Goal: Information Seeking & Learning: Learn about a topic

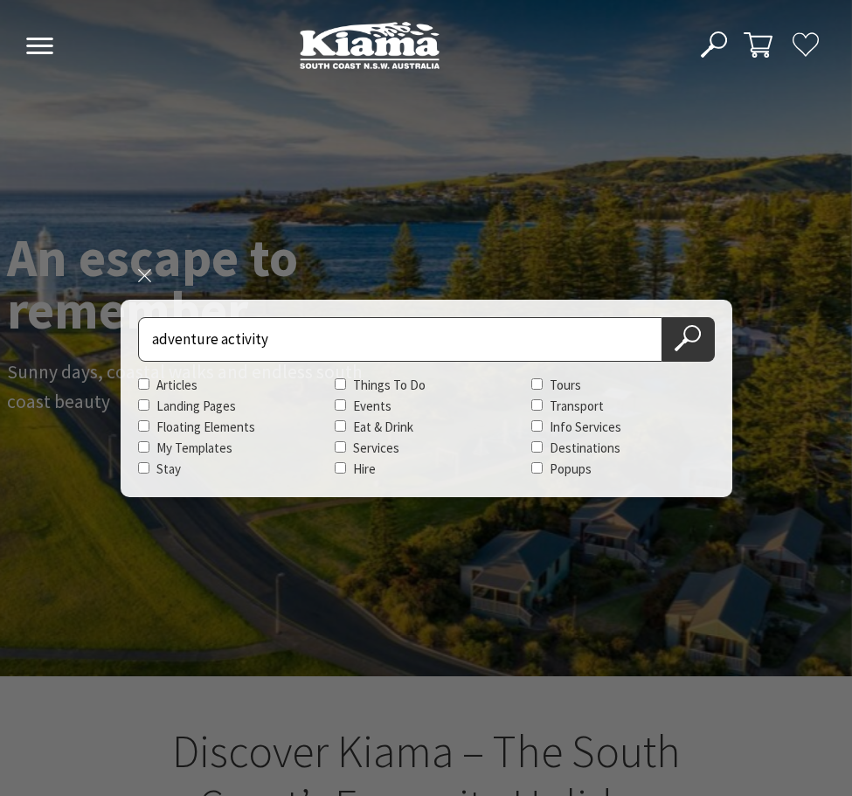
type input "adventure activity"
click at [662, 317] on button "Search Now" at bounding box center [688, 339] width 52 height 45
click at [392, 382] on label "Things To Do" at bounding box center [389, 384] width 72 height 17
click at [346, 382] on input "Things To Do" at bounding box center [340, 383] width 11 height 11
checkbox input "true"
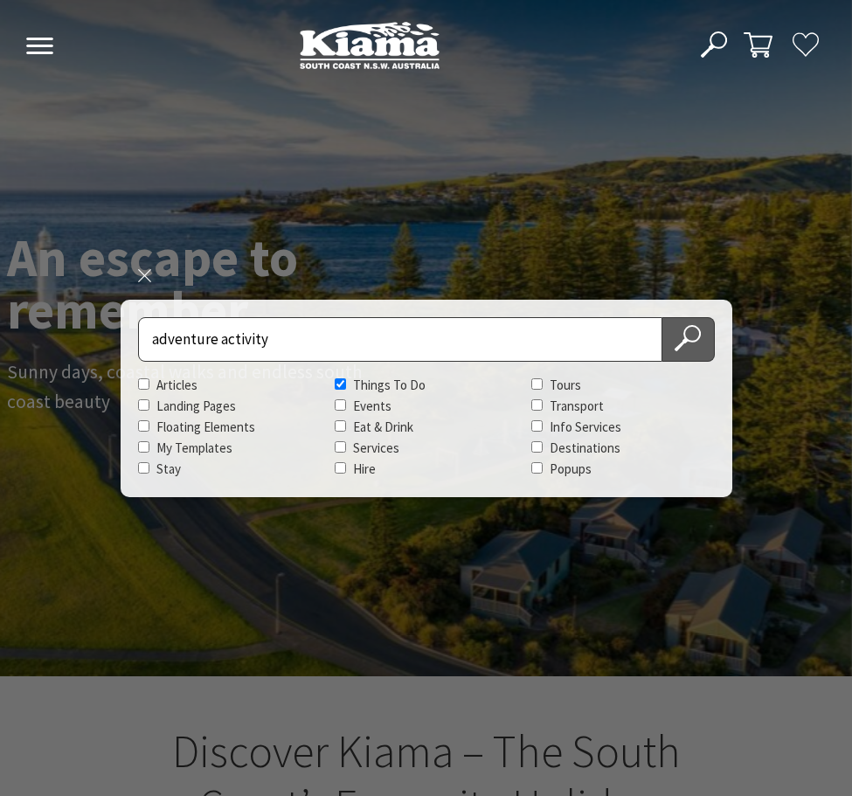
click at [679, 334] on icon at bounding box center [687, 338] width 26 height 26
click at [695, 335] on icon at bounding box center [687, 338] width 26 height 26
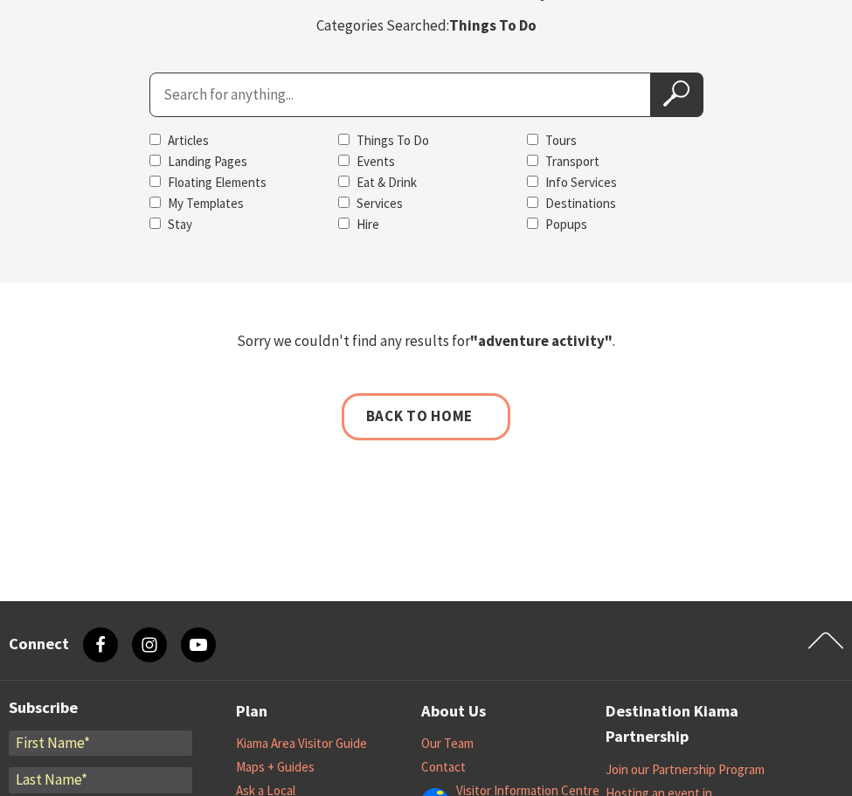
scroll to position [437, 0]
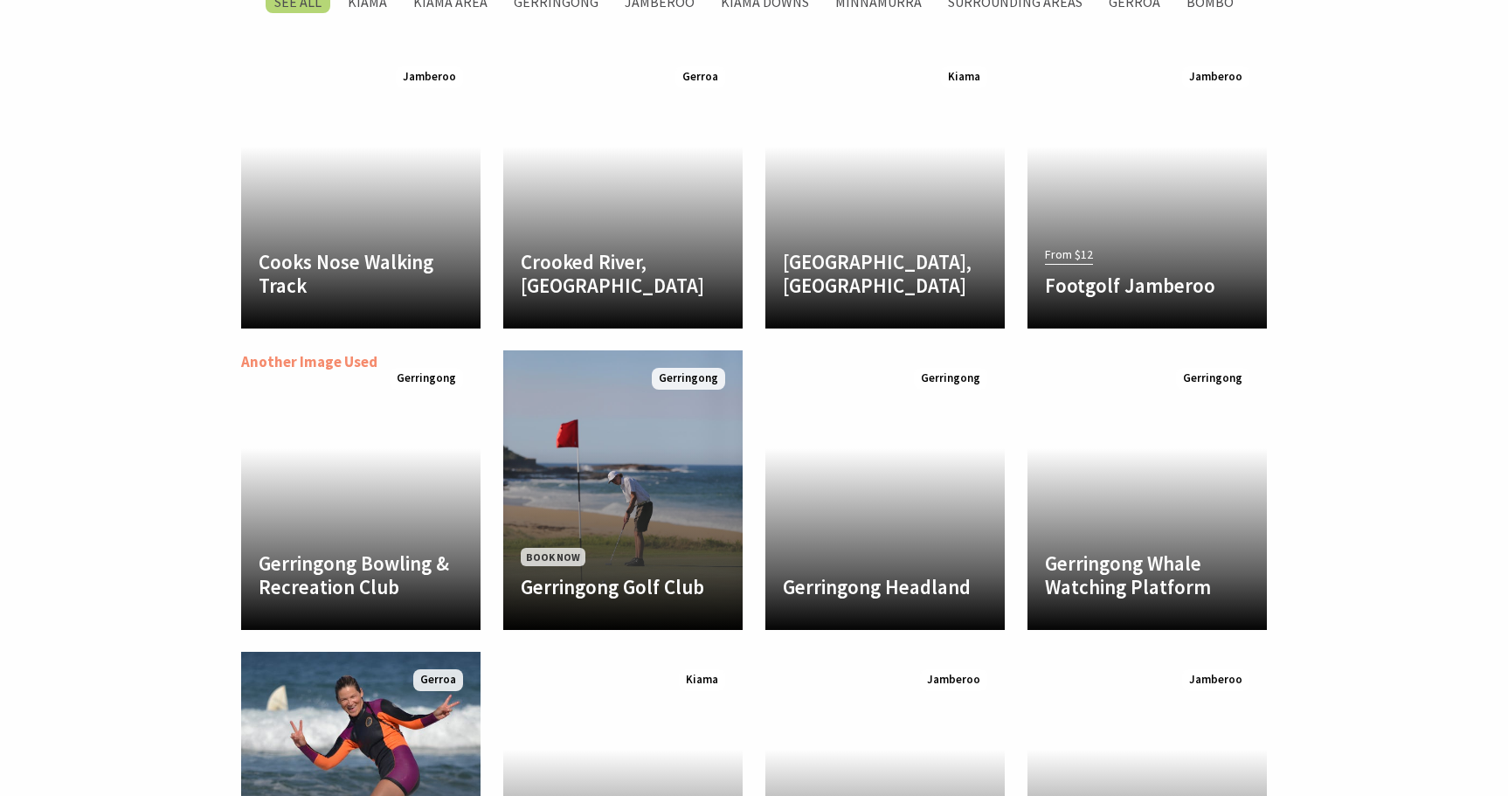
scroll to position [1922, 0]
